Goal: Register for event/course

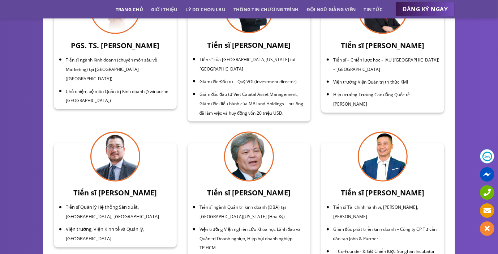
scroll to position [2463, 0]
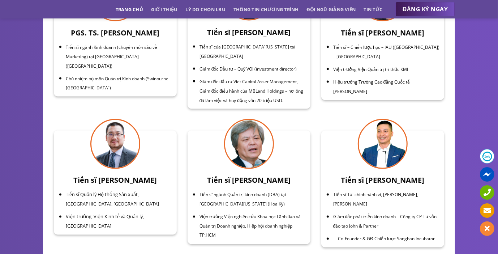
click at [496, 134] on html "Skip to content Hotline 0936 235 609 Email [DOMAIN_NAME][EMAIL_ADDRESS][DOMAIN_…" at bounding box center [249, 77] width 498 height 5080
click at [496, 134] on div "CHUYÊN GIA GIẢNG VIÊN – DOANH NHÂN THỰC CHIẾN Tiến sĩ Hoàng Việt Hà Tiến sĩ ngà…" at bounding box center [249, 81] width 498 height 420
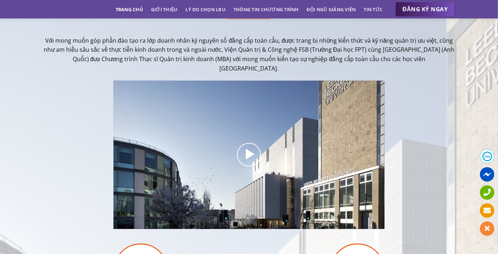
scroll to position [0, 0]
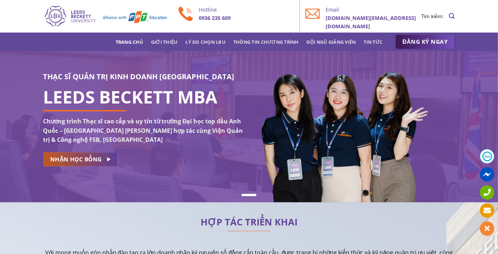
click at [96, 163] on link "NHẬN HỌC BỔNG" at bounding box center [80, 159] width 75 height 14
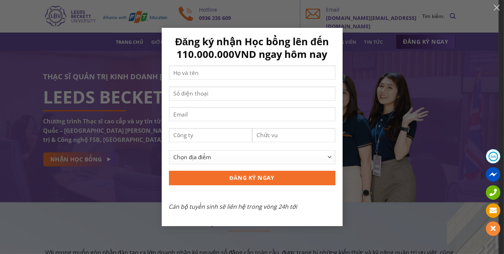
click at [446, 96] on div "Đăng ký nhận Học bổng lên đến 110.000.000VND ngay hôm nay Chọn địa điểm [GEOGRA…" at bounding box center [252, 127] width 482 height 198
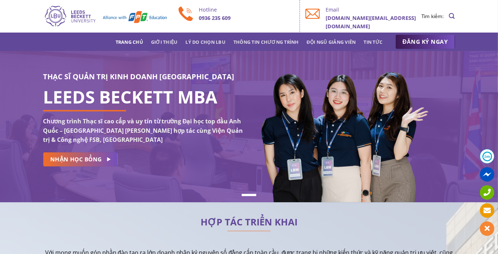
click at [141, 43] on link "Trang chủ" at bounding box center [129, 41] width 27 height 13
click at [130, 41] on link "Trang chủ" at bounding box center [129, 41] width 27 height 13
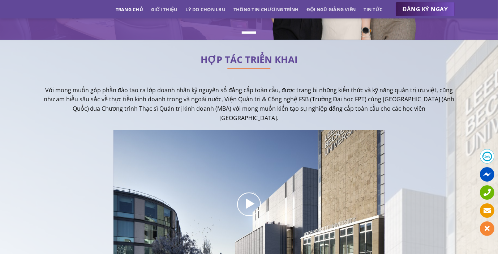
scroll to position [72, 0]
